Goal: Transaction & Acquisition: Purchase product/service

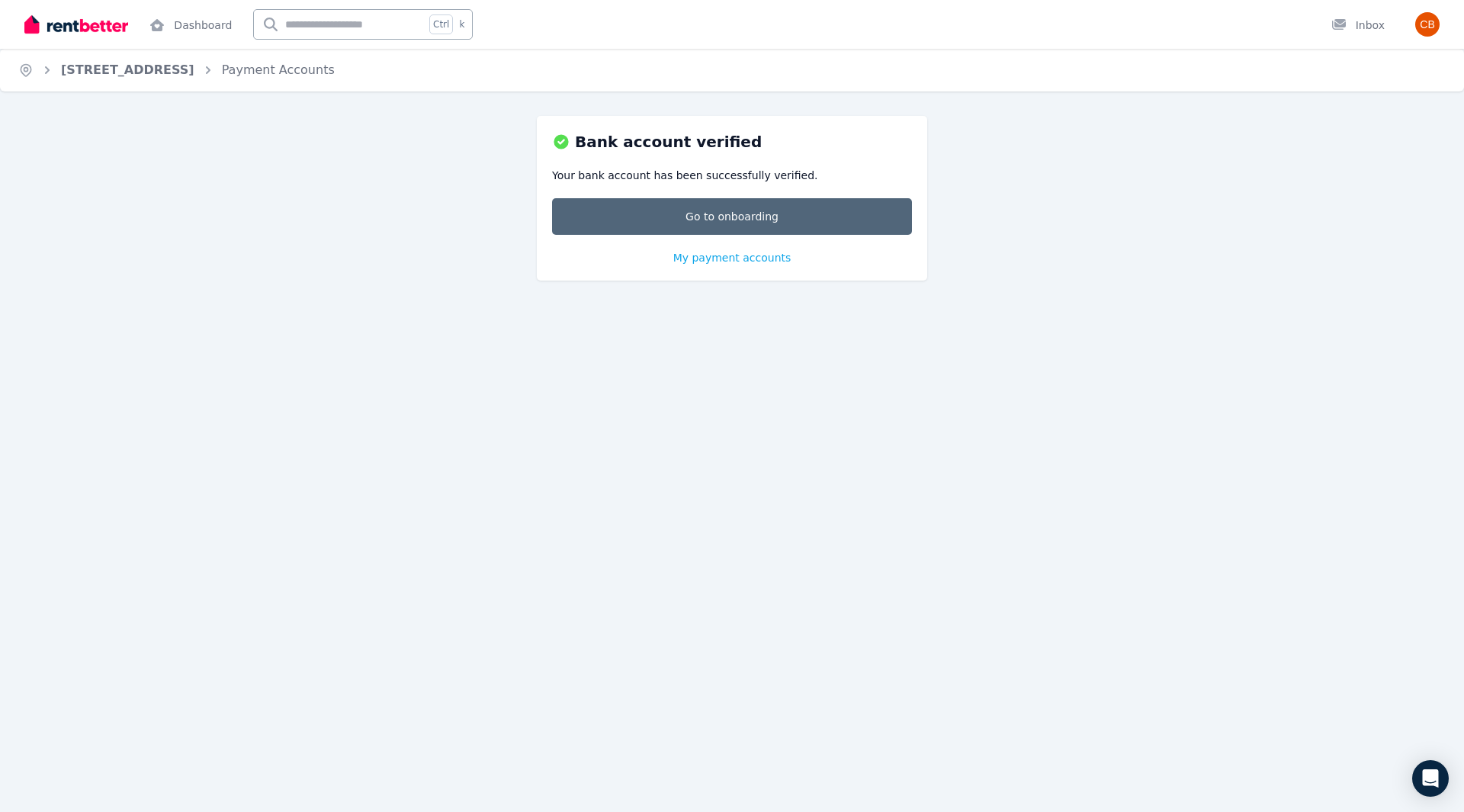
click at [726, 219] on link "Go to onboarding" at bounding box center [731, 217] width 360 height 37
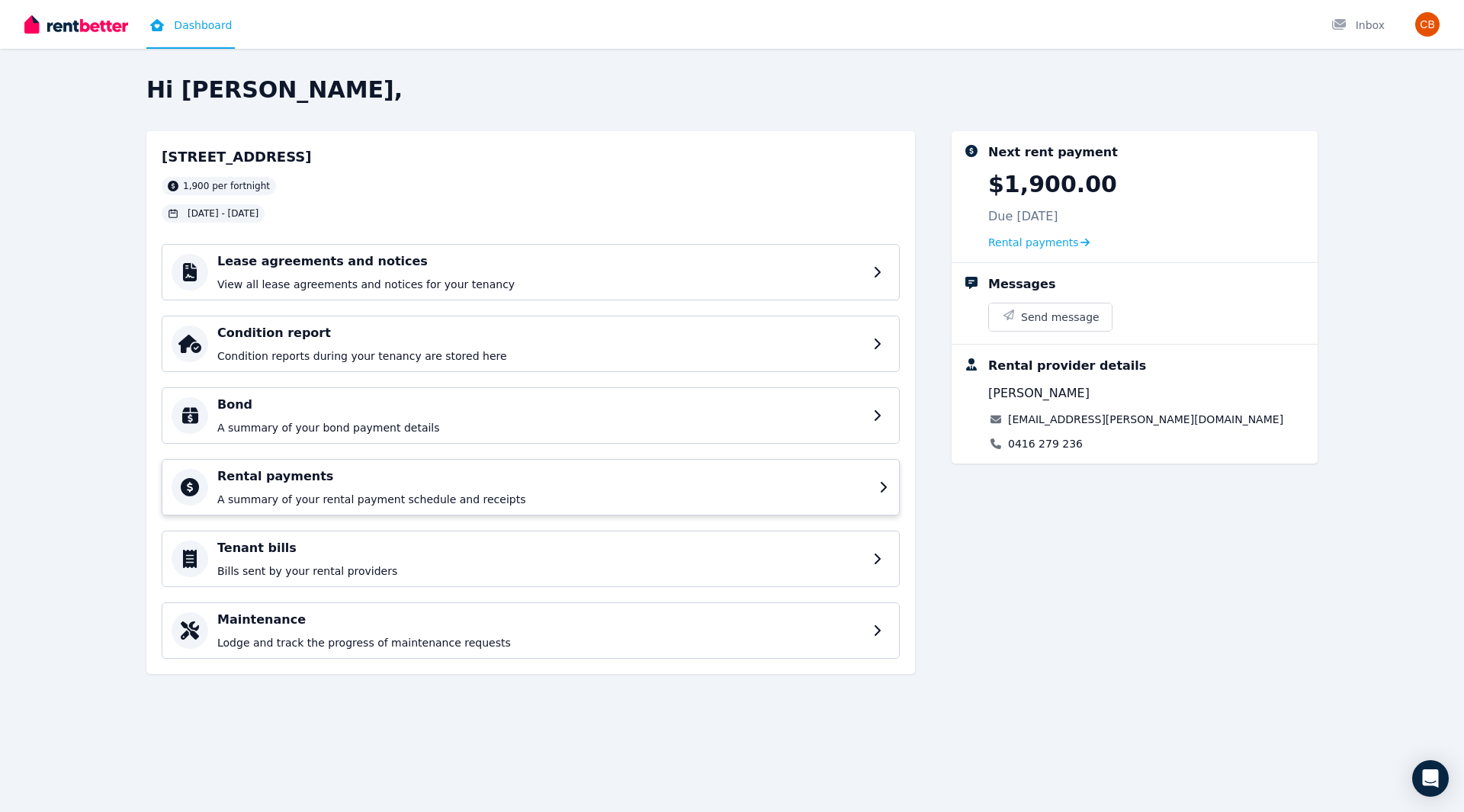
click at [406, 484] on div "Rental payments A summary of your rental payment schedule and receipts" at bounding box center [543, 487] width 653 height 40
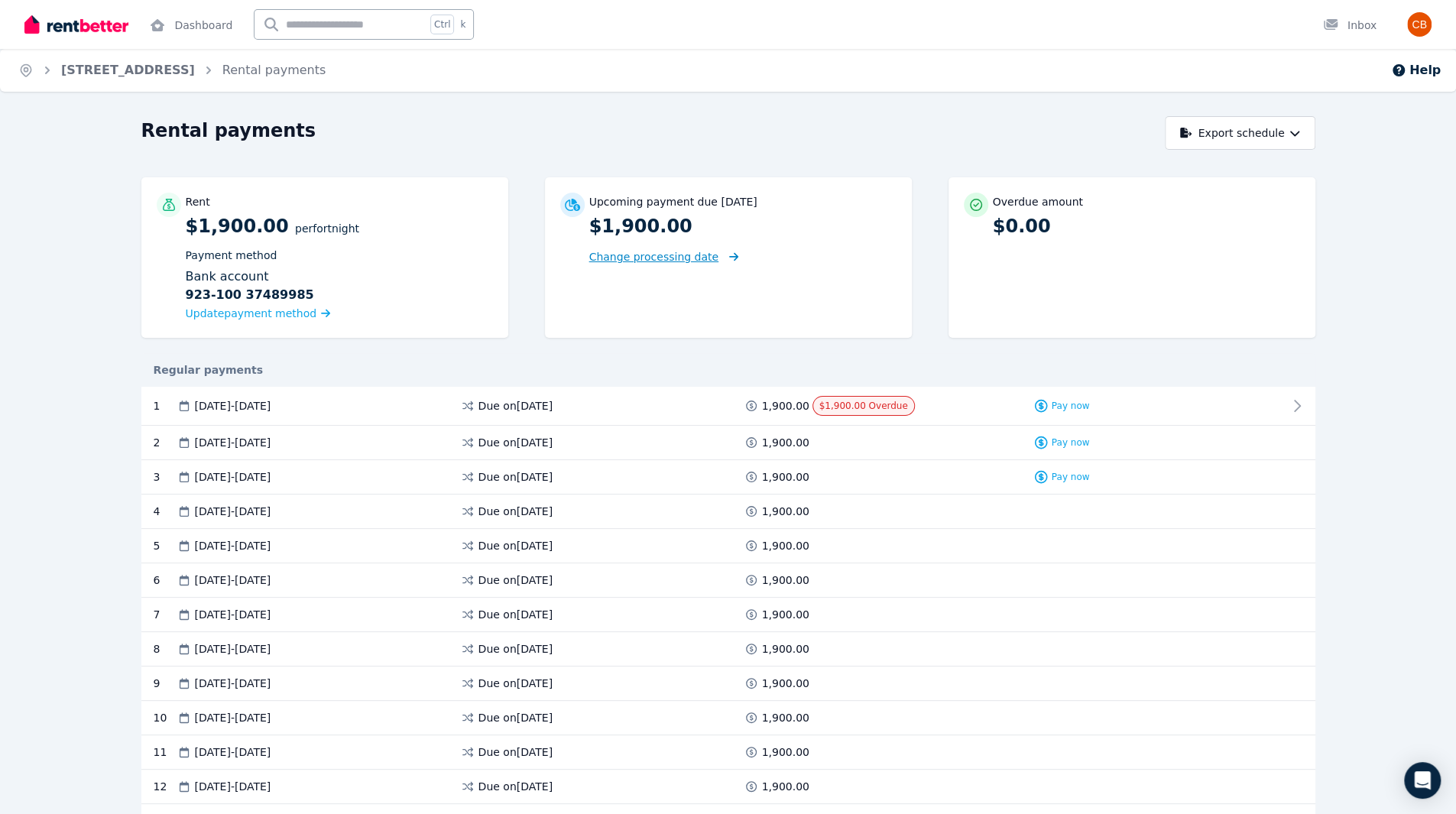
click at [639, 254] on span "Change processing date" at bounding box center [654, 257] width 130 height 15
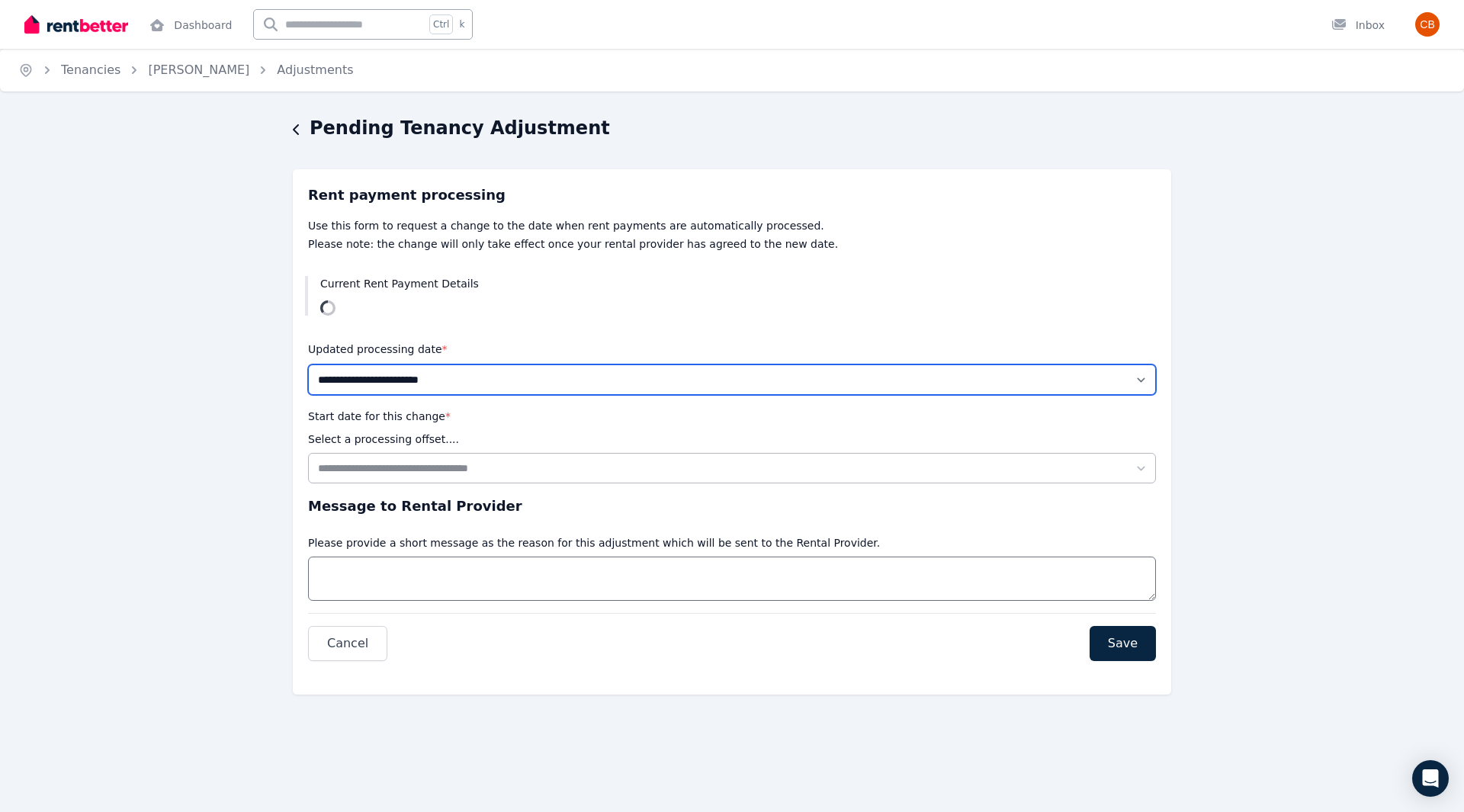
click at [444, 379] on select "**********" at bounding box center [732, 380] width 848 height 31
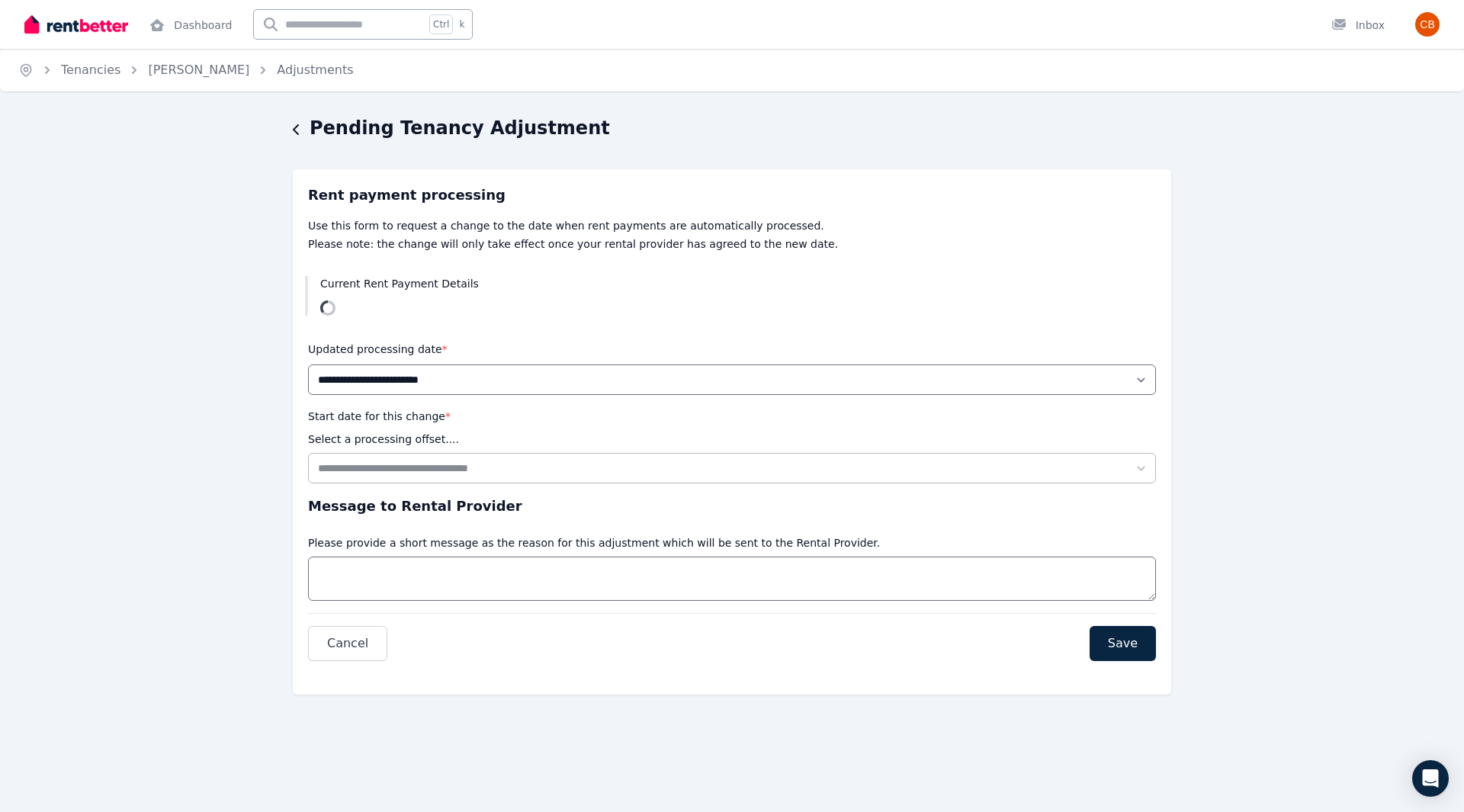
click at [502, 342] on div "Updated processing date *" at bounding box center [732, 349] width 848 height 18
click at [297, 132] on icon "button" at bounding box center [296, 129] width 8 height 13
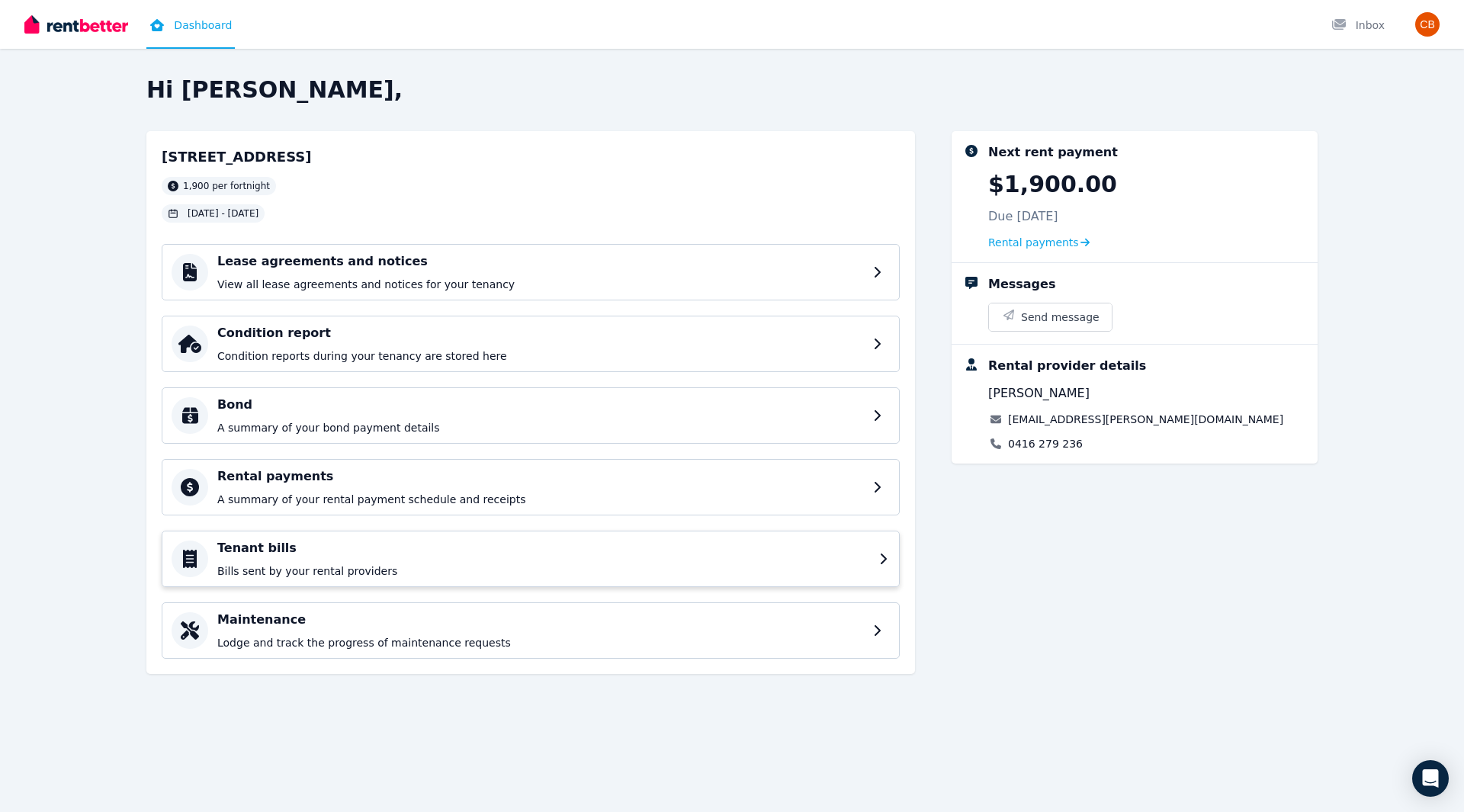
click at [481, 564] on p "Bills sent by your rental providers" at bounding box center [543, 571] width 653 height 15
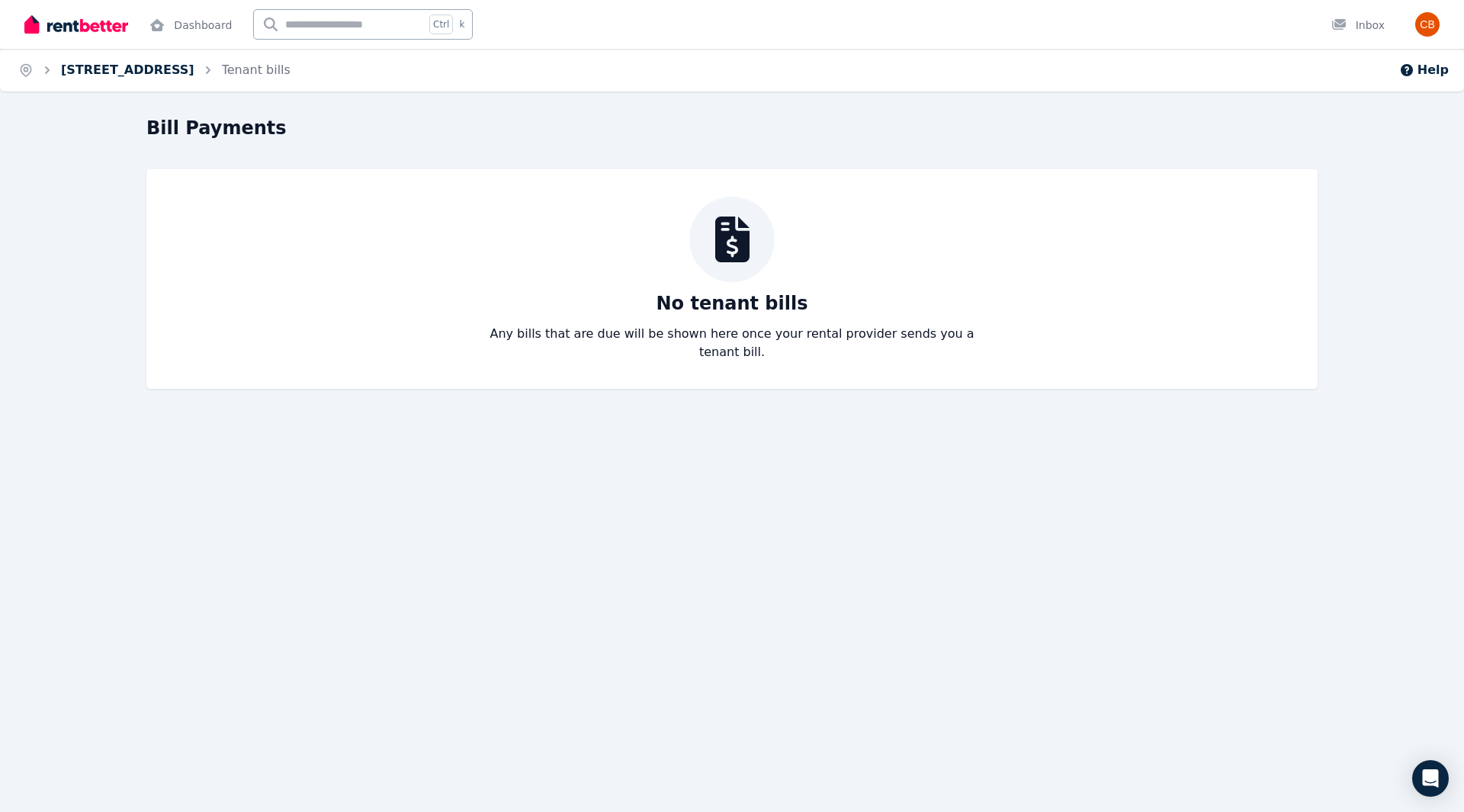
click at [141, 73] on link "4/27 Pine St, Randwick" at bounding box center [128, 69] width 134 height 14
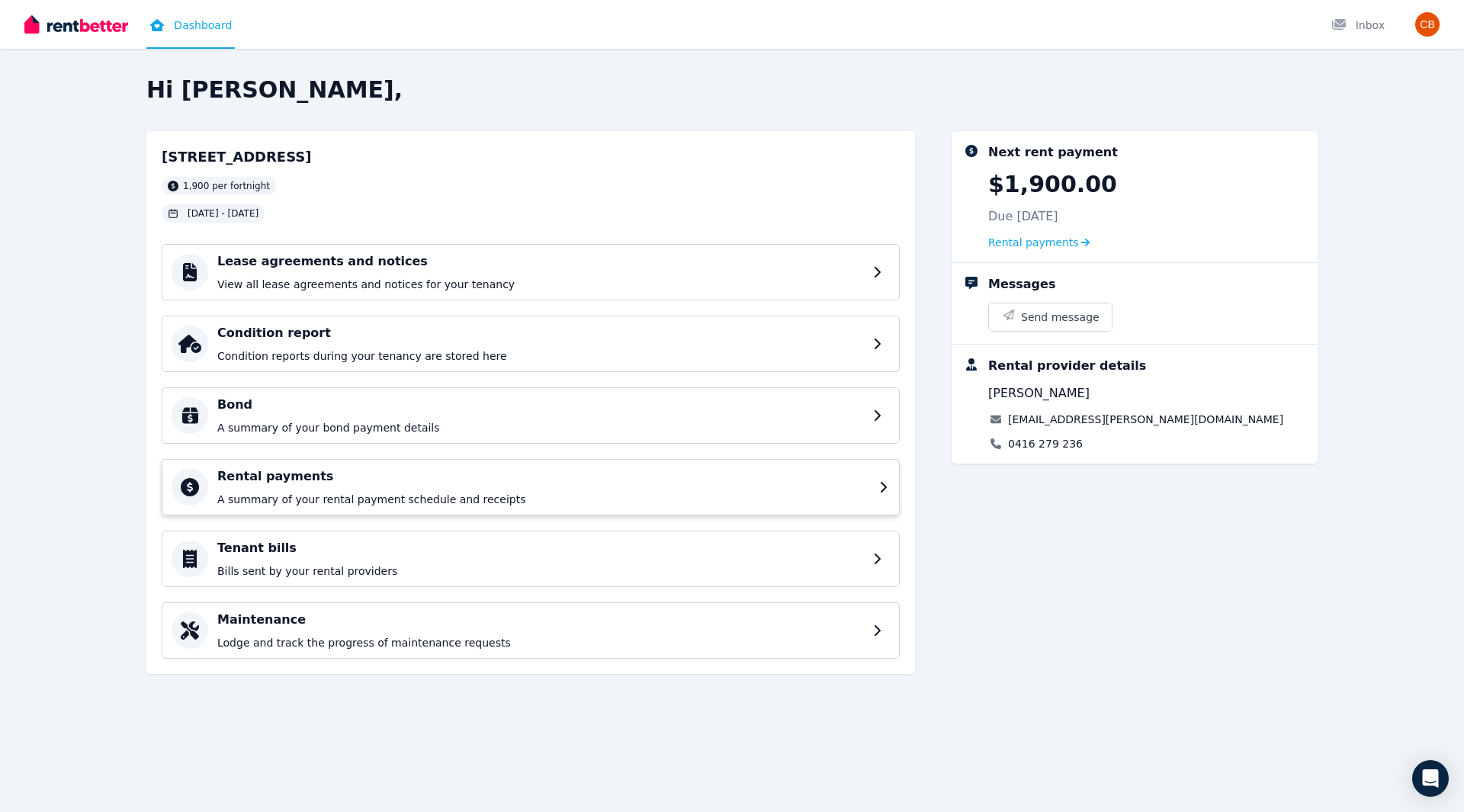
click at [381, 495] on p "A summary of your rental payment schedule and receipts" at bounding box center [543, 499] width 653 height 15
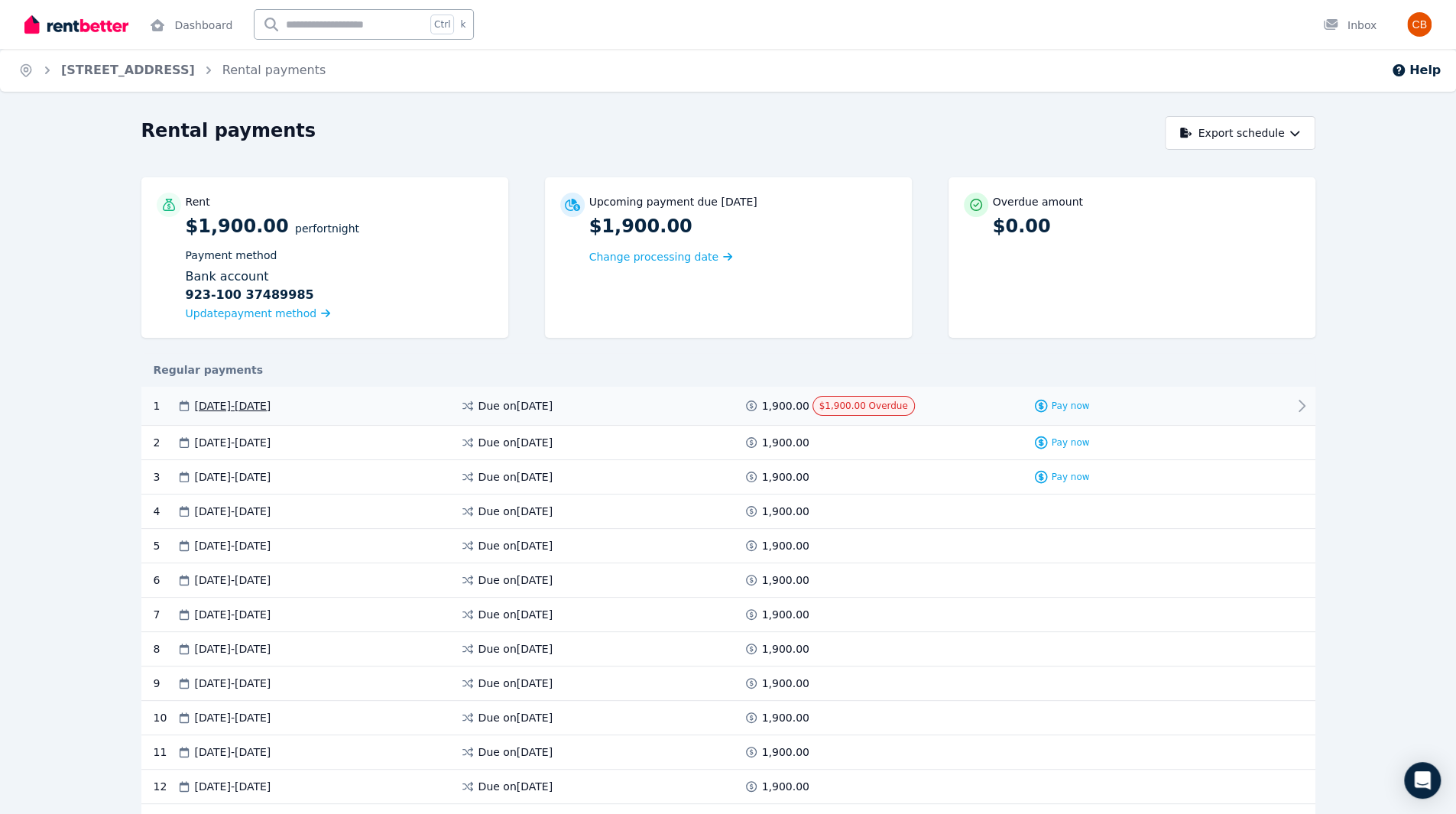
click at [1268, 412] on div at bounding box center [1243, 406] width 92 height 20
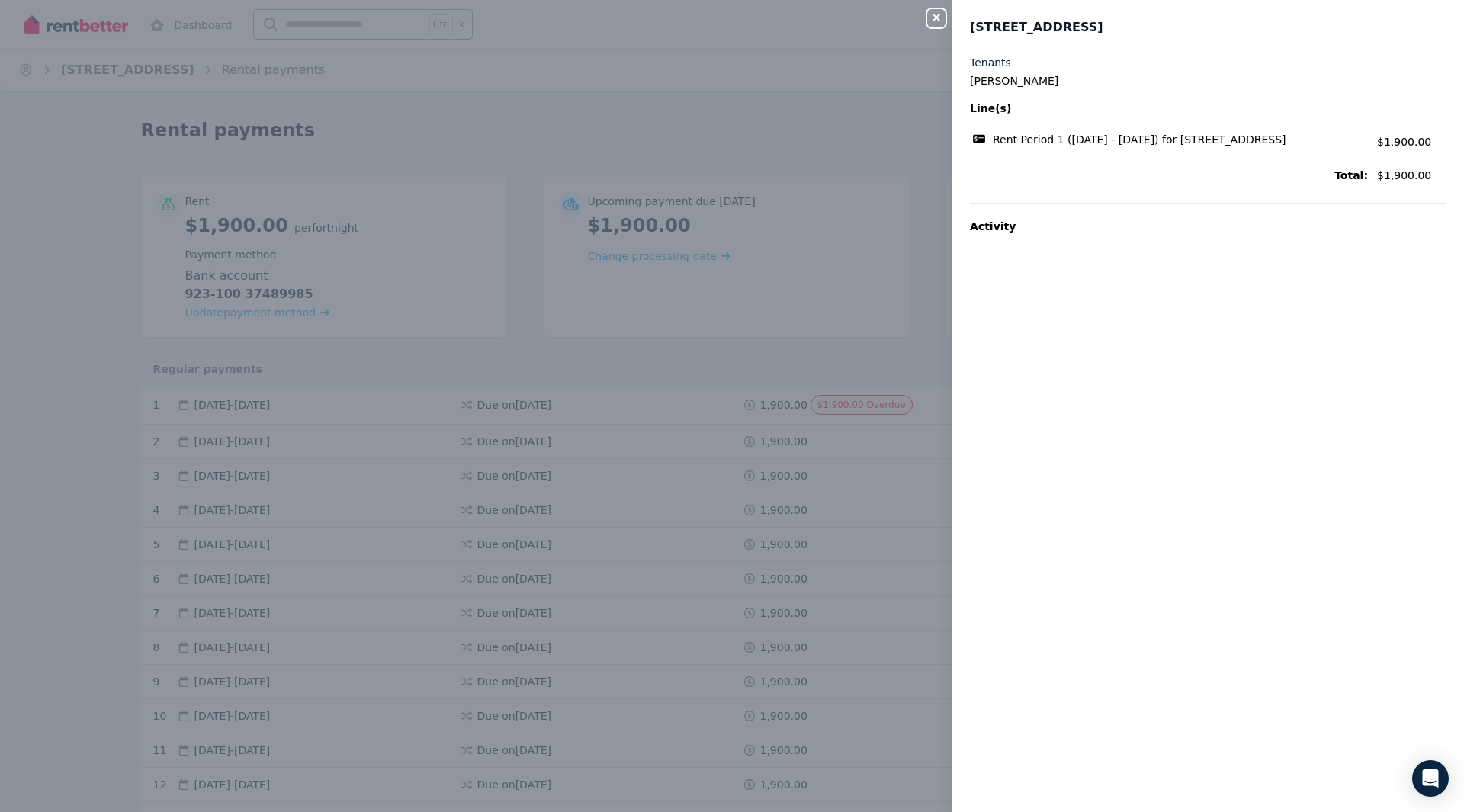
click at [1297, 128] on div "Rent Period 1 (25/08/2025 - 07/09/2025) for 4/27 Pine St, Randwick Amount: $1,9…" at bounding box center [1208, 139] width 476 height 29
click at [1336, 189] on div "Tenants Charles Boyle Line(s) Rent Period 1 (25/08/2025 - 07/09/2025) for 4/27 …" at bounding box center [1208, 157] width 476 height 204
click at [937, 22] on icon "button" at bounding box center [936, 18] width 18 height 13
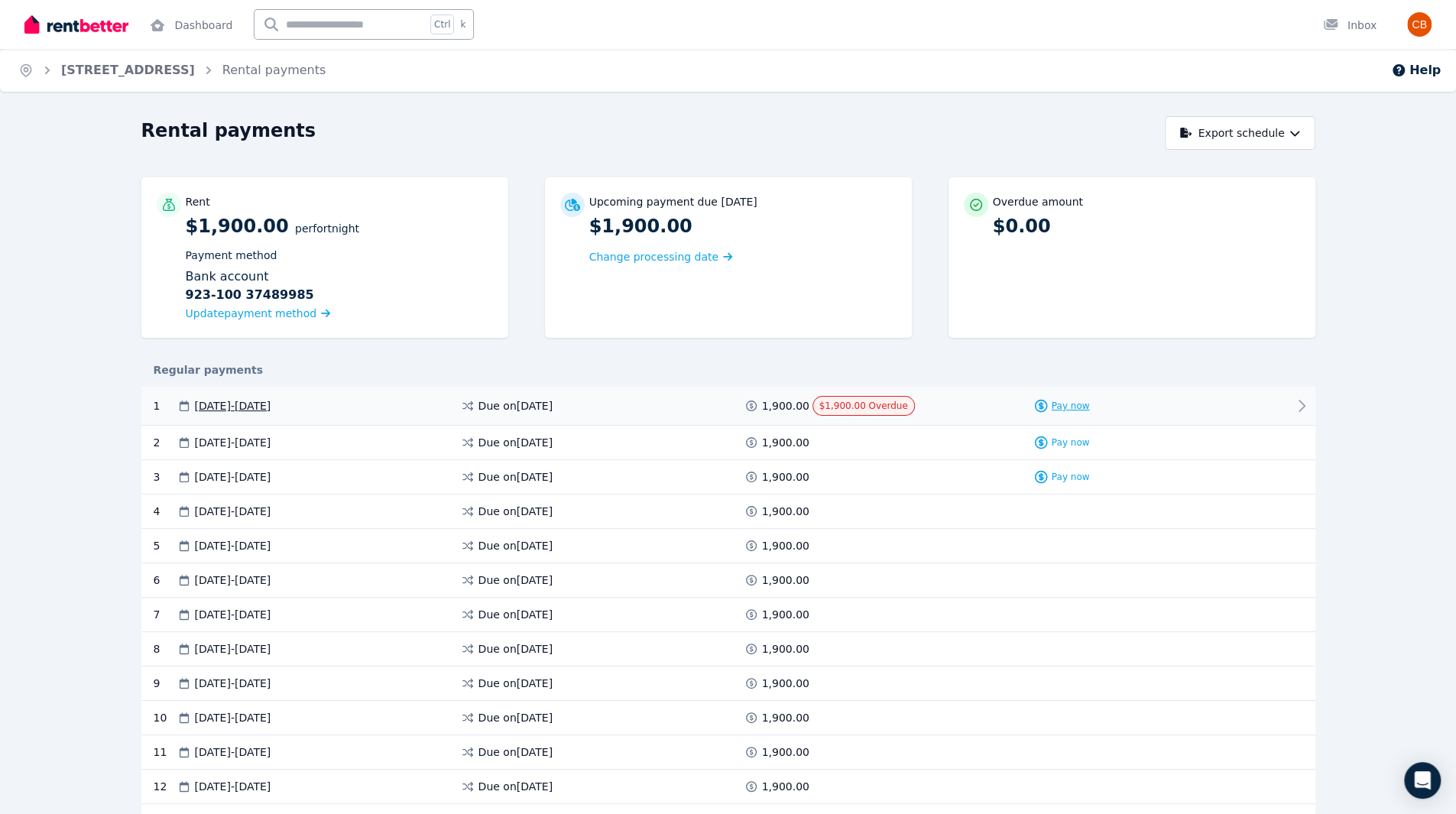
click at [1062, 412] on span "Pay now" at bounding box center [1071, 406] width 38 height 13
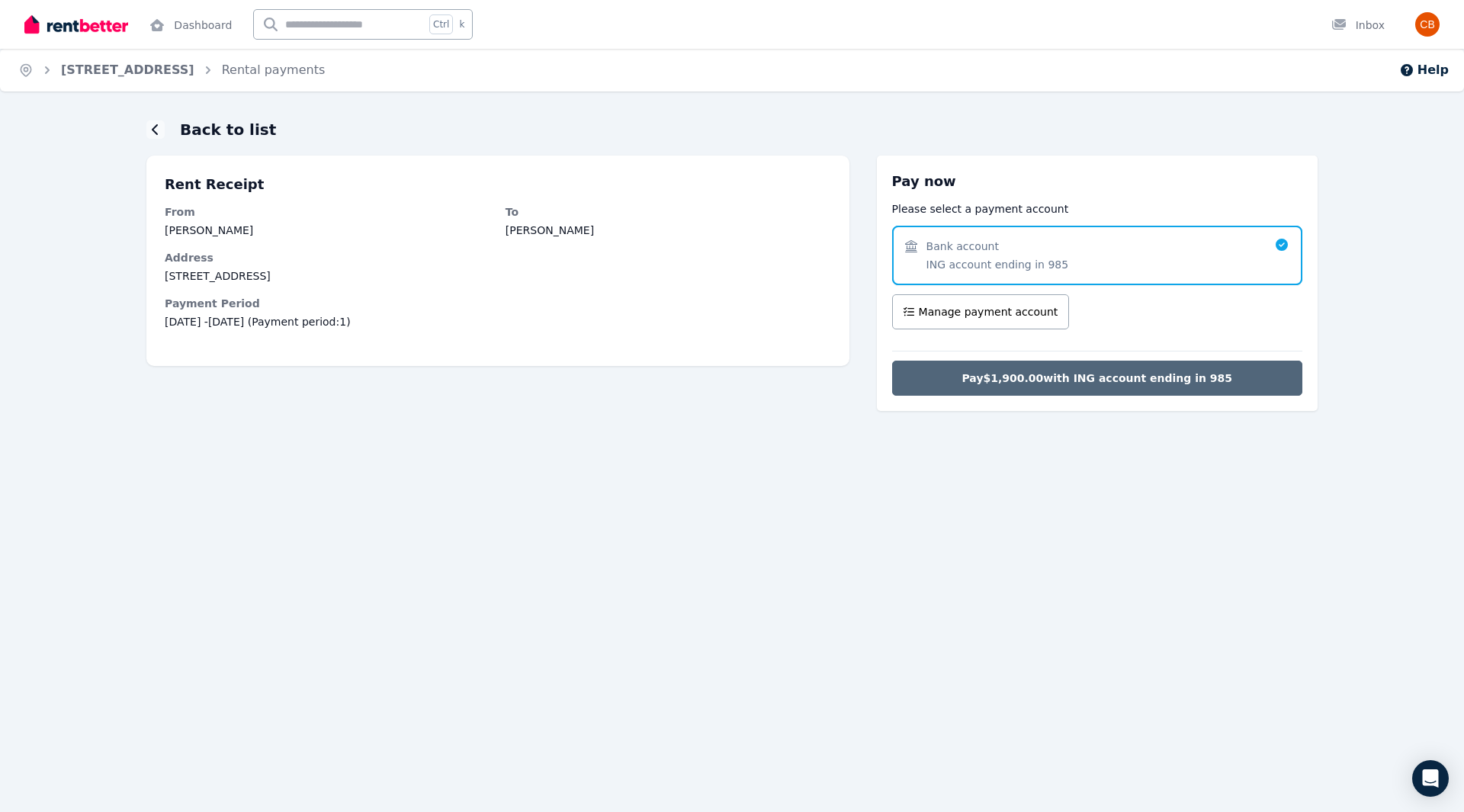
click at [1072, 381] on span "Pay $1,900.00 with ING account ending in 985" at bounding box center [1097, 378] width 270 height 15
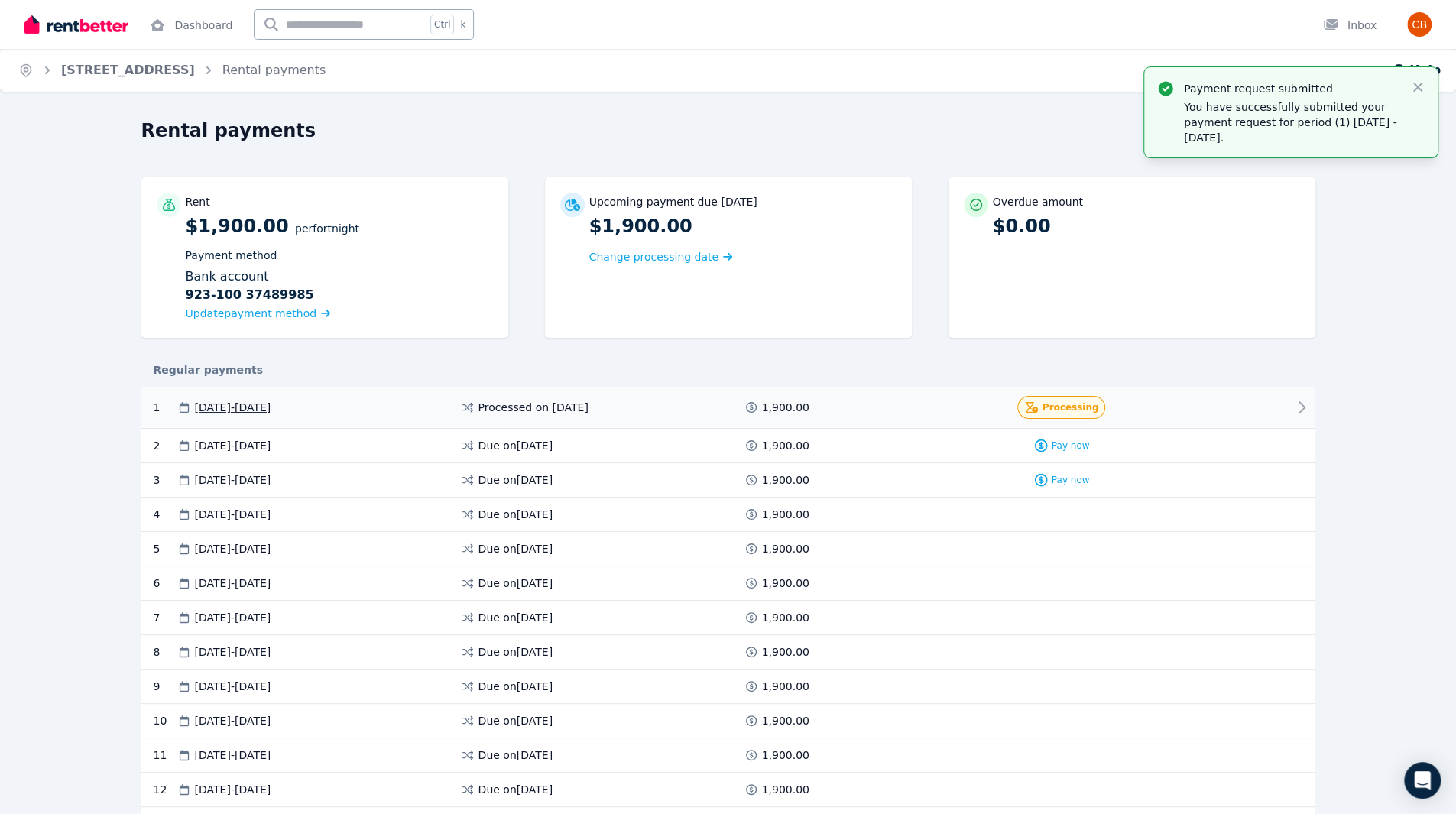
click at [1207, 413] on div at bounding box center [1243, 407] width 92 height 23
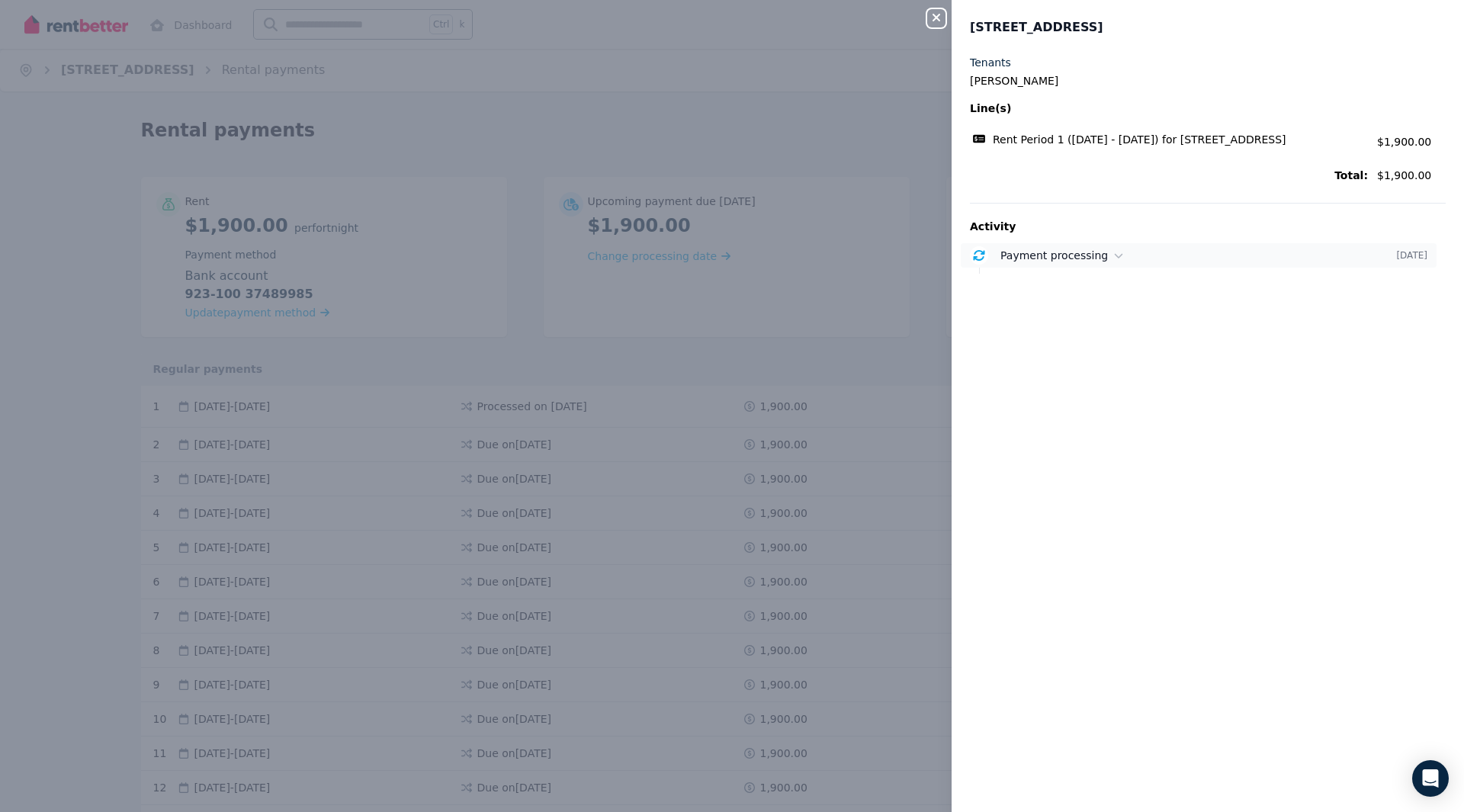
click at [1080, 260] on span "Payment processing" at bounding box center [1054, 255] width 108 height 13
click at [938, 17] on icon "button" at bounding box center [936, 17] width 8 height 8
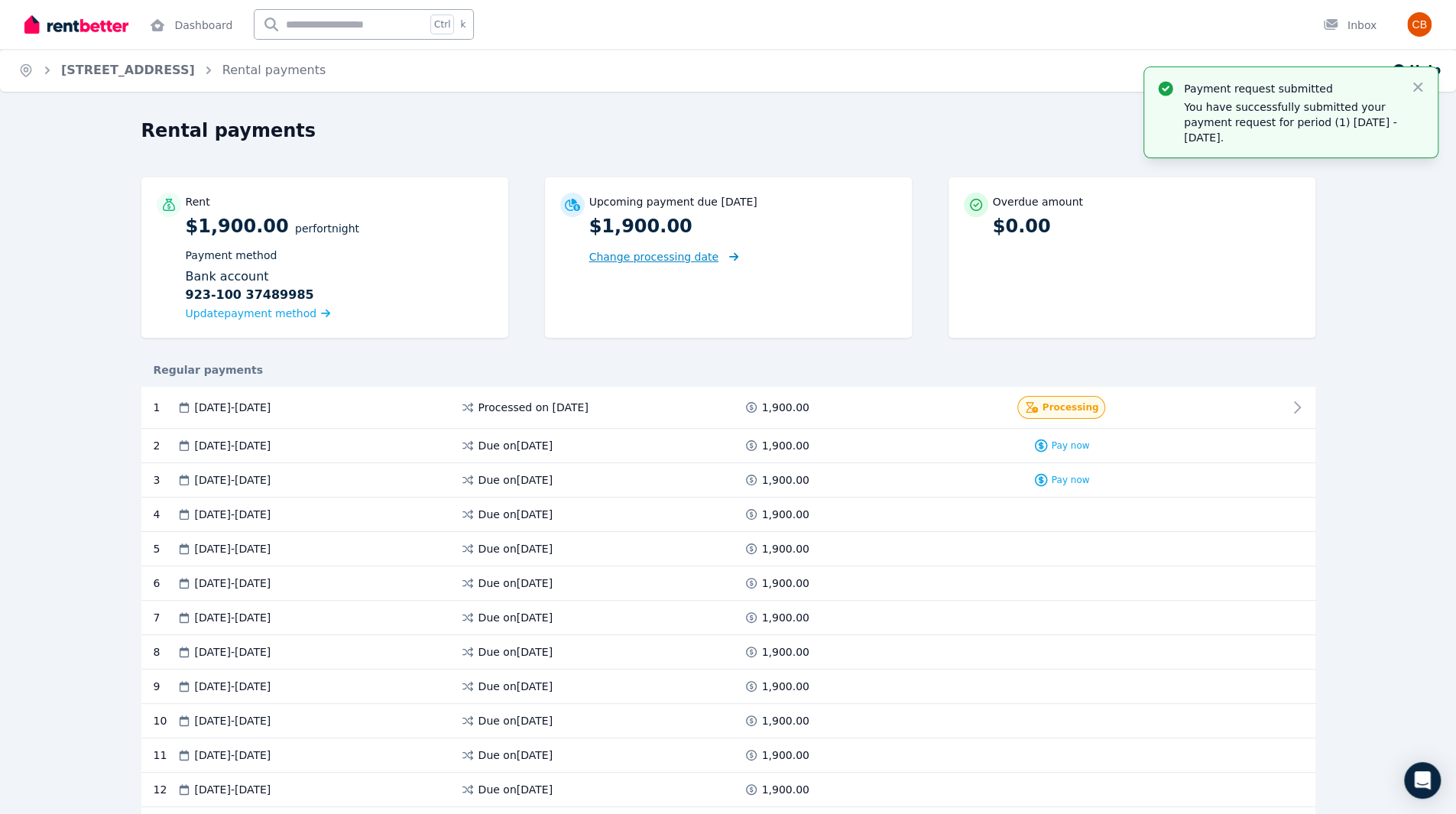
click at [664, 259] on span "Change processing date" at bounding box center [654, 257] width 130 height 15
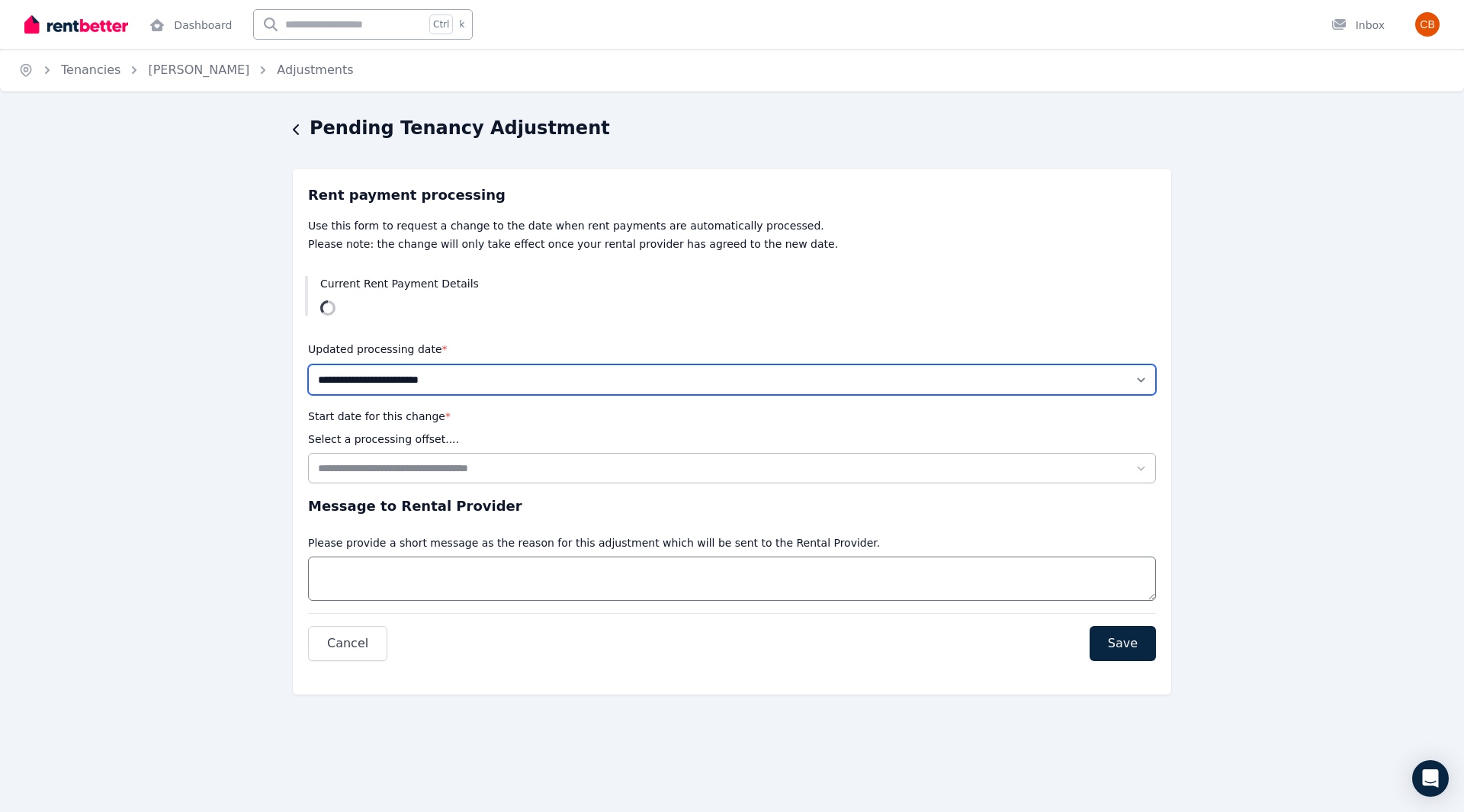
click at [508, 376] on select "**********" at bounding box center [732, 380] width 848 height 31
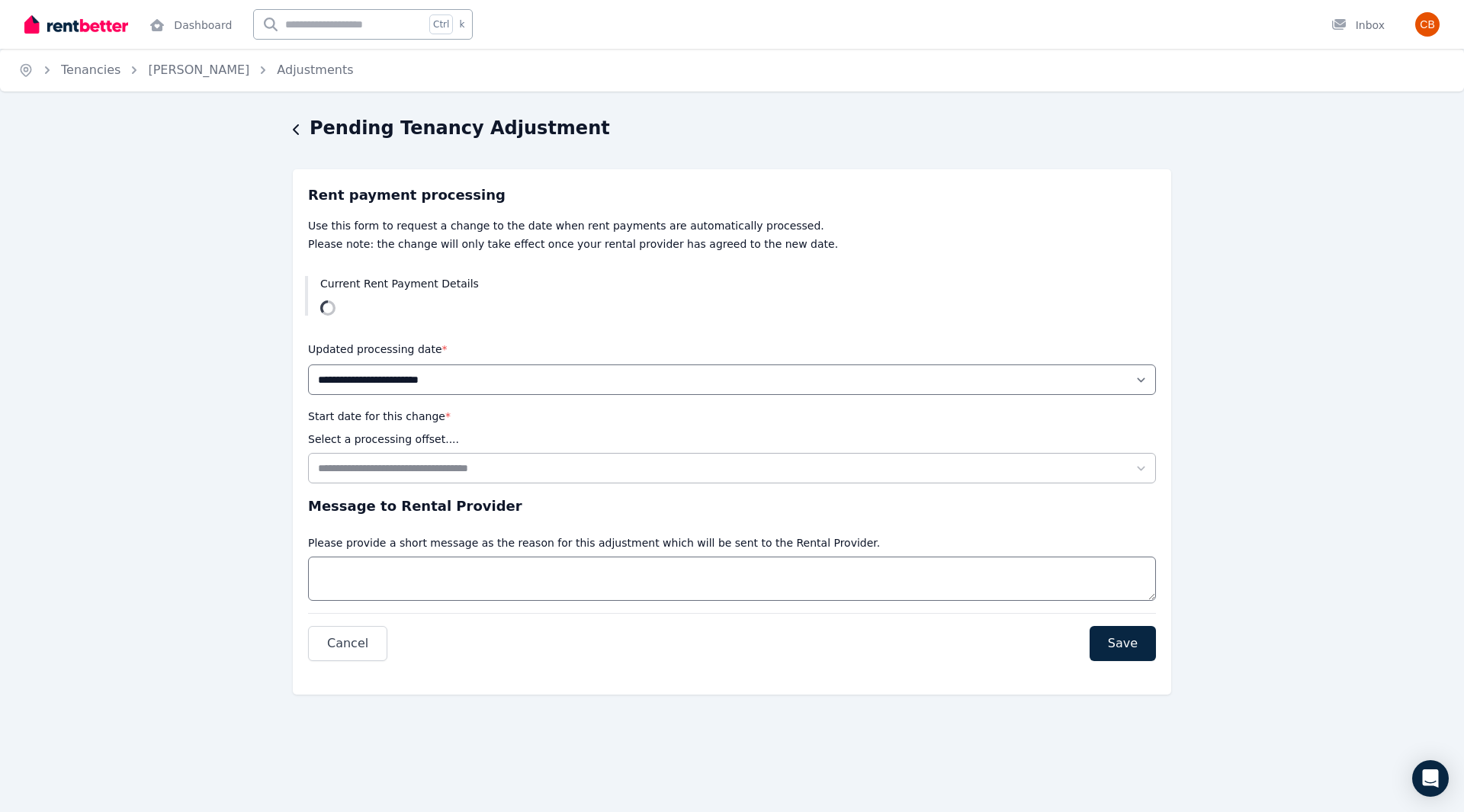
click at [530, 320] on div "Current Rent Payment Details" at bounding box center [732, 295] width 878 height 64
click at [768, 193] on h3 "Rent payment processing" at bounding box center [732, 195] width 848 height 22
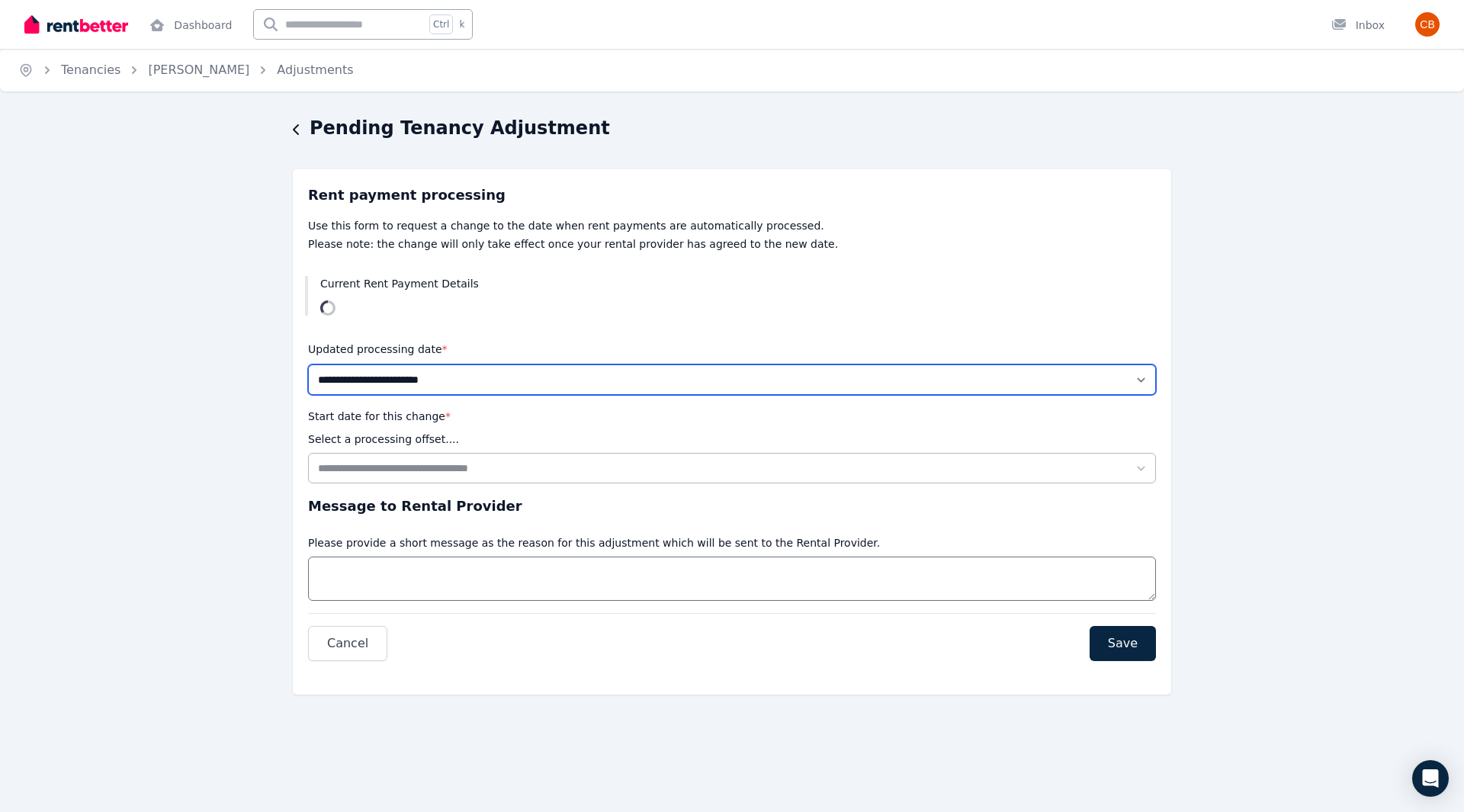
click at [376, 388] on select "**********" at bounding box center [732, 380] width 848 height 31
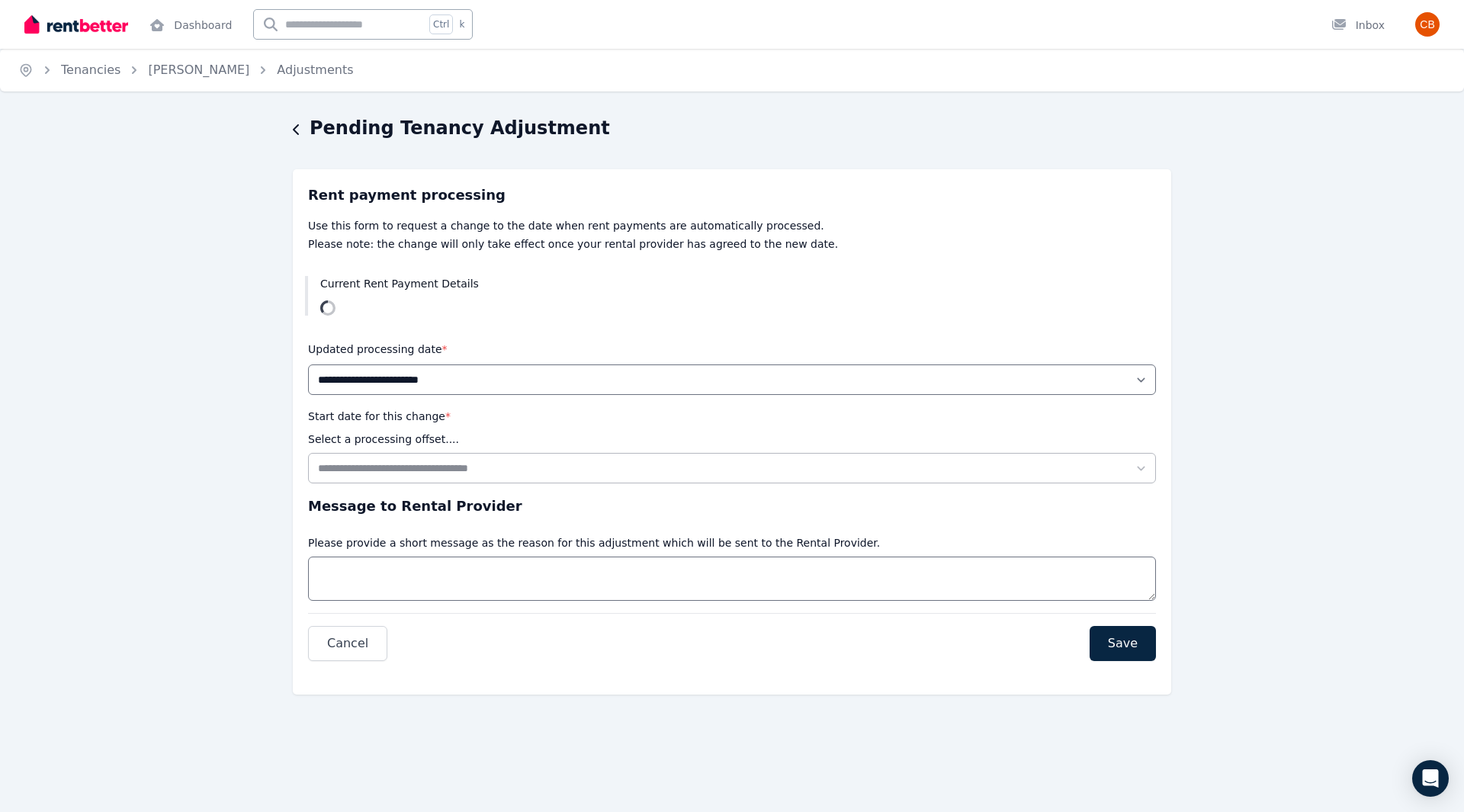
drag, startPoint x: 366, startPoint y: 340, endPoint x: 363, endPoint y: 331, distance: 9.5
click at [366, 340] on div "Updated processing date *" at bounding box center [377, 349] width 139 height 18
